Goal: Transaction & Acquisition: Purchase product/service

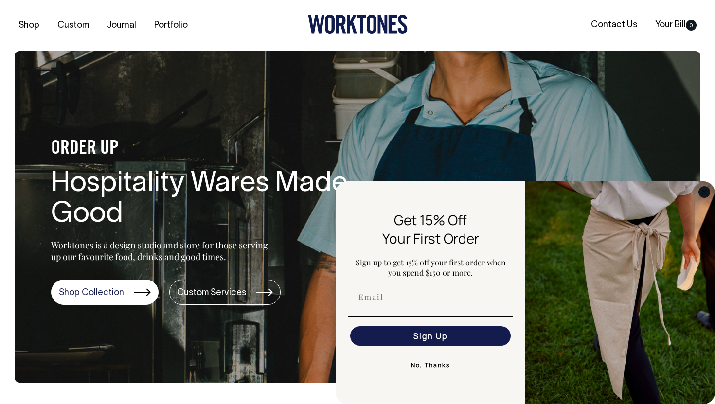
click at [704, 191] on icon "Close dialog" at bounding box center [704, 192] width 5 height 5
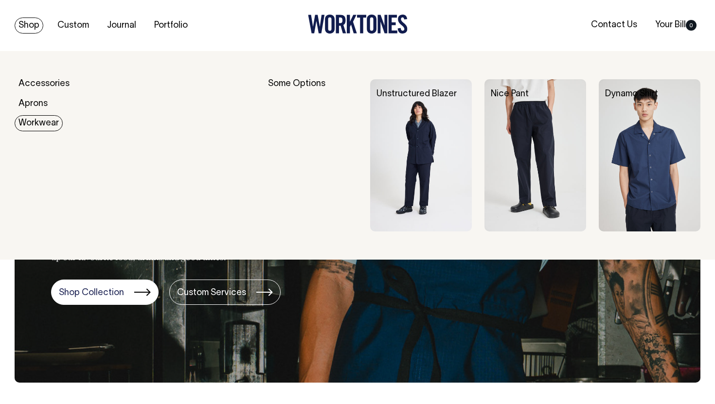
click at [36, 129] on link "Workwear" at bounding box center [39, 123] width 48 height 16
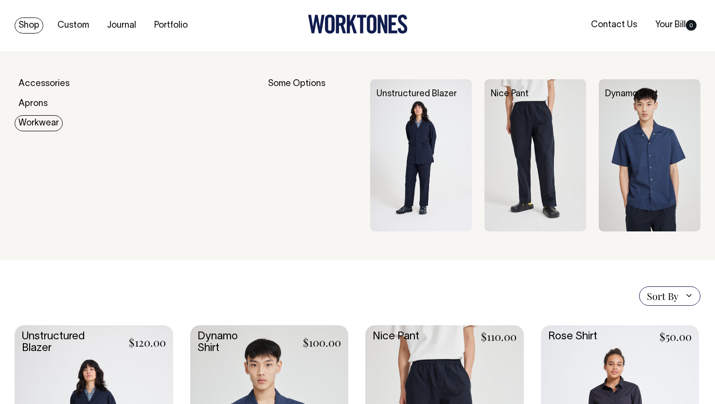
click at [418, 149] on img at bounding box center [421, 155] width 102 height 153
